Goal: Task Accomplishment & Management: Manage account settings

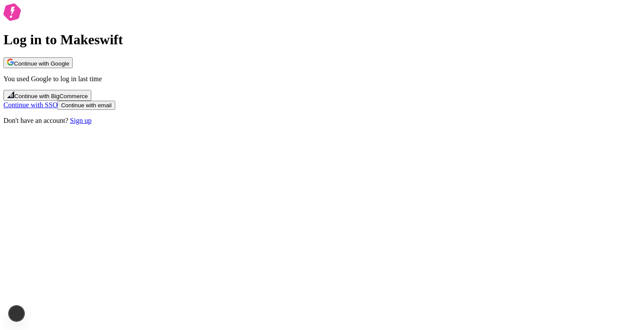
click at [418, 125] on div "Log in to Makeswift Continue with Google You used Google to log in last time Co…" at bounding box center [318, 63] width 630 height 121
click at [111, 109] on span "Continue with email" at bounding box center [86, 105] width 50 height 7
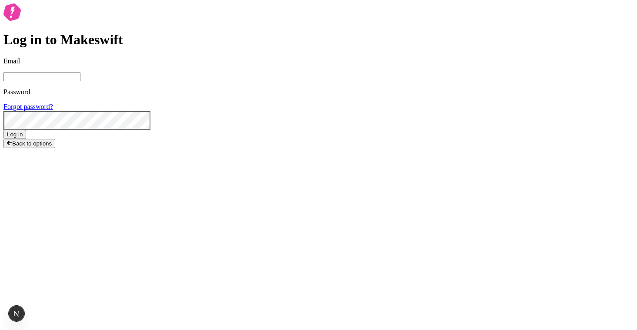
click at [80, 81] on input "Email" at bounding box center [41, 76] width 77 height 9
type input "[EMAIL_ADDRESS][DOMAIN_NAME]"
click at [3, 130] on button "Log in" at bounding box center [14, 134] width 23 height 9
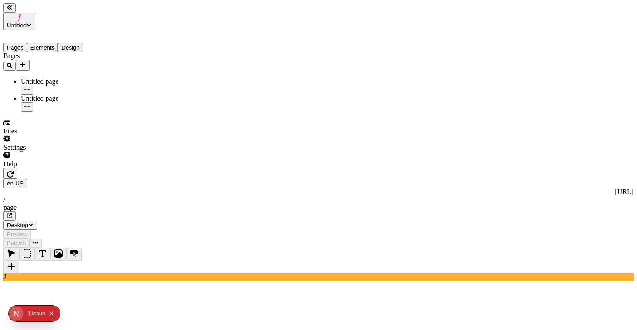
click at [81, 152] on div "Settings" at bounding box center [55, 143] width 104 height 17
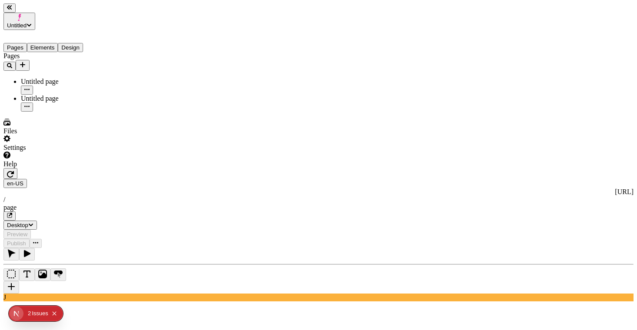
click at [40, 112] on div "Pages Untitled page Untitled page" at bounding box center [55, 82] width 104 height 60
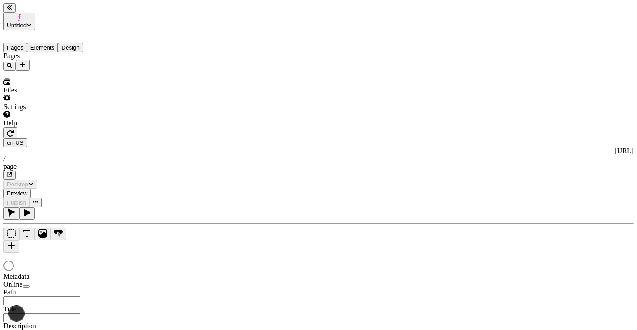
type input "/page"
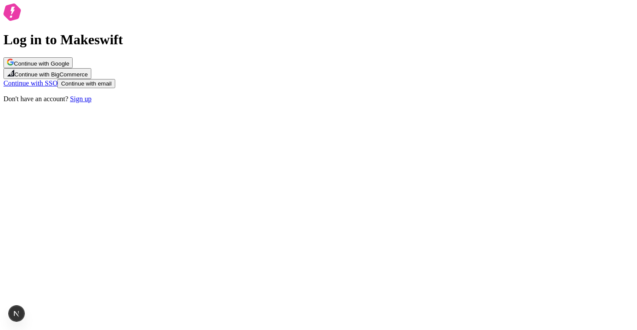
click at [115, 88] on button "Continue with email" at bounding box center [85, 83] width 57 height 9
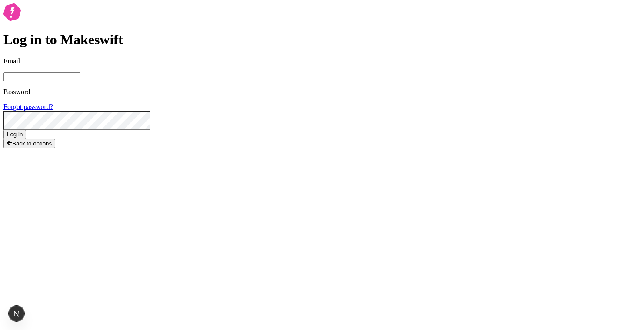
click at [80, 81] on input "Email" at bounding box center [41, 76] width 77 height 9
type input "lukemirejoseph+63@gmail.com"
click at [271, 130] on div "Password Forgot password?" at bounding box center [318, 109] width 630 height 42
click at [3, 130] on button "Log in" at bounding box center [14, 134] width 23 height 9
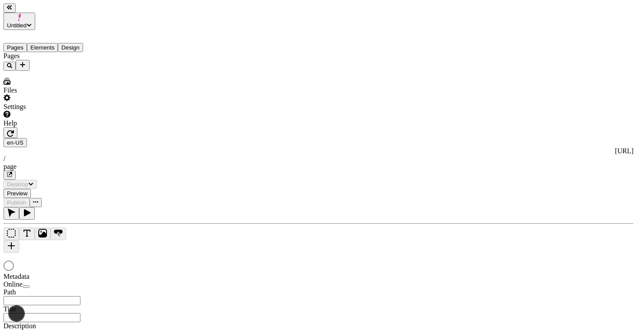
type input "/page"
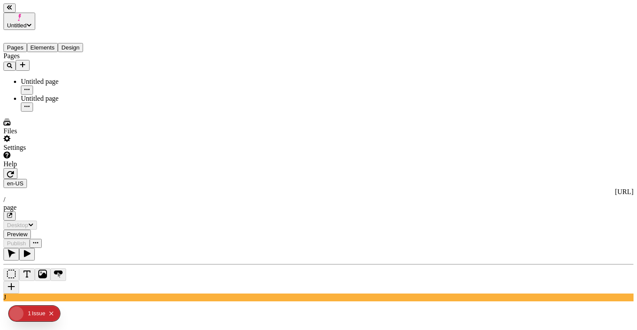
click at [114, 248] on div "J" at bounding box center [318, 274] width 630 height 53
click at [154, 10] on html "Untitled Pages Elements Design Pages Untitled page Untitled page Files Settings…" at bounding box center [318, 252] width 637 height 504
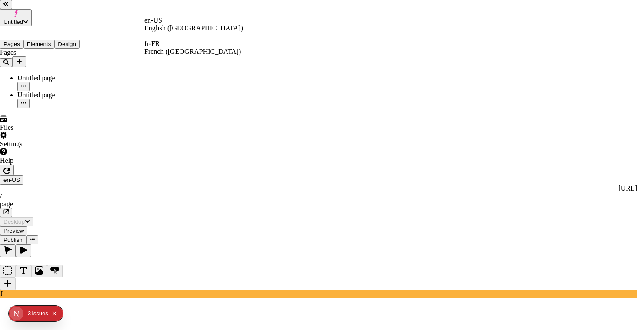
click at [162, 2] on html "Untitled Pages Elements Design Pages Untitled page Untitled page Files Settings…" at bounding box center [318, 250] width 637 height 501
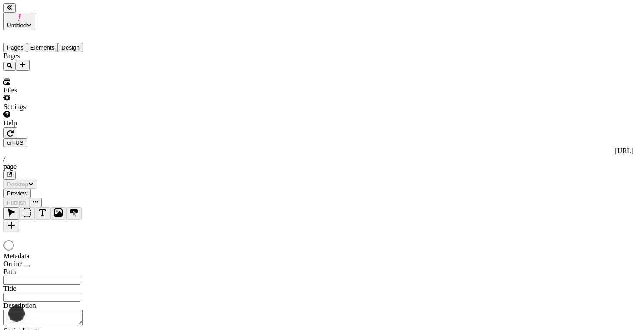
click at [116, 207] on div at bounding box center [318, 219] width 630 height 25
type input "/page"
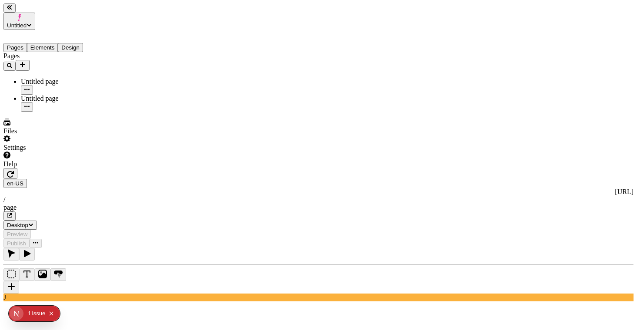
click at [35, 13] on button "Untitled" at bounding box center [19, 21] width 32 height 17
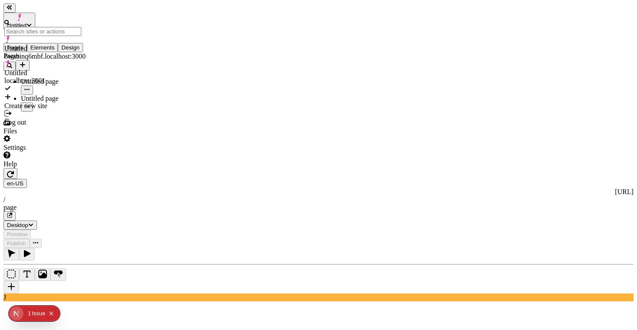
click at [60, 102] on div "Create new site" at bounding box center [44, 106] width 81 height 8
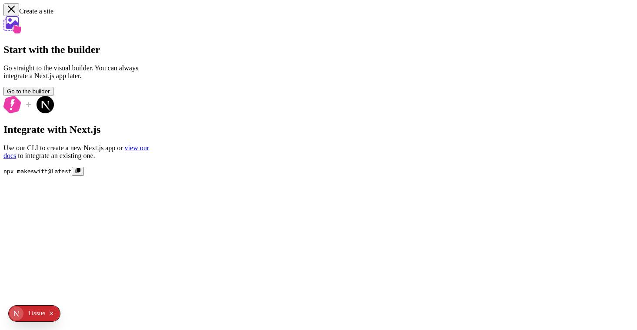
click at [13, 16] on button "button" at bounding box center [11, 9] width 16 height 13
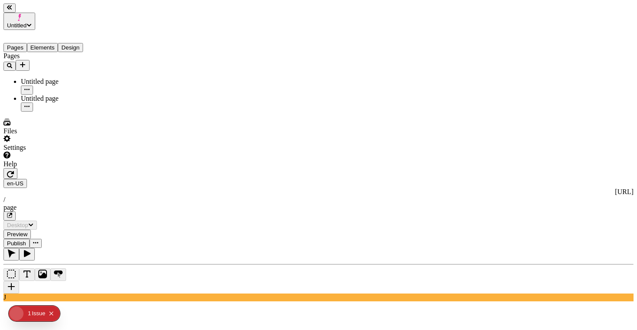
click at [27, 22] on span "Untitled" at bounding box center [17, 25] width 20 height 7
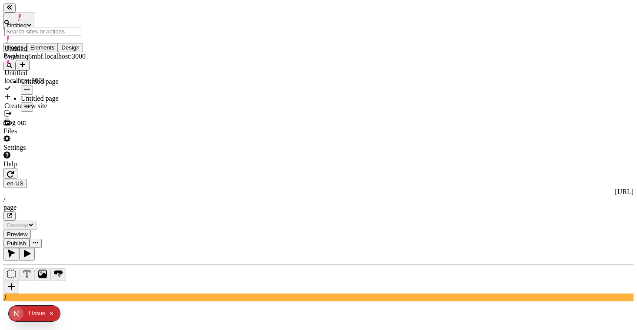
click at [71, 112] on div "Pages Untitled page Untitled page" at bounding box center [55, 82] width 104 height 60
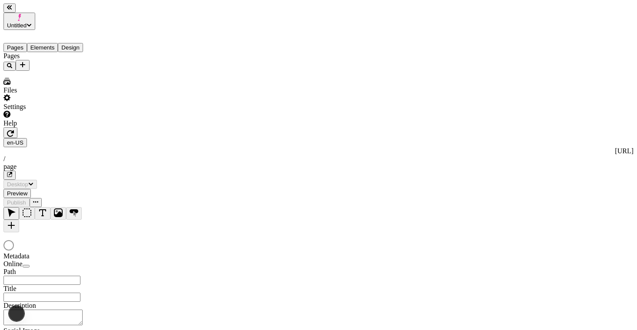
type input "/page"
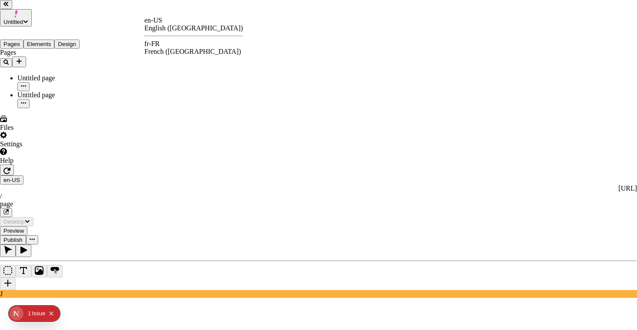
click at [153, 13] on html "Untitled Pages Elements Design Pages Untitled page Untitled page Files Settings…" at bounding box center [318, 250] width 637 height 501
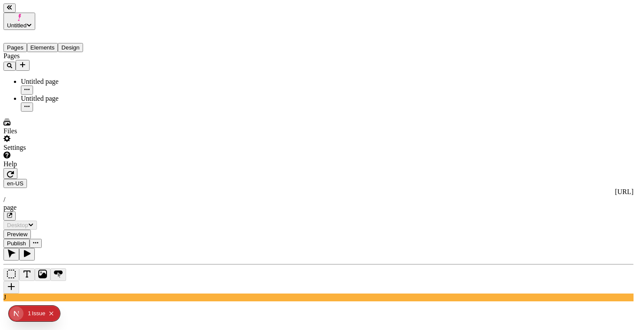
click at [35, 13] on button "Untitled" at bounding box center [19, 21] width 32 height 17
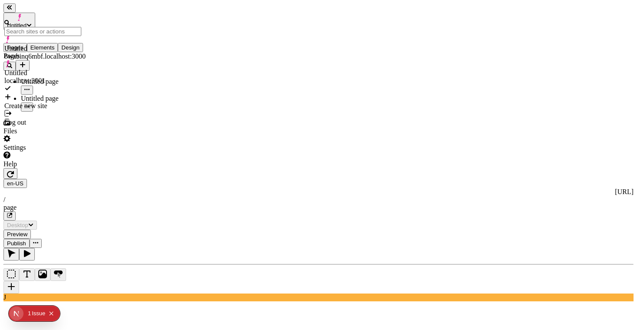
click at [37, 119] on div "Log out" at bounding box center [44, 123] width 81 height 8
